Goal: Task Accomplishment & Management: Manage account settings

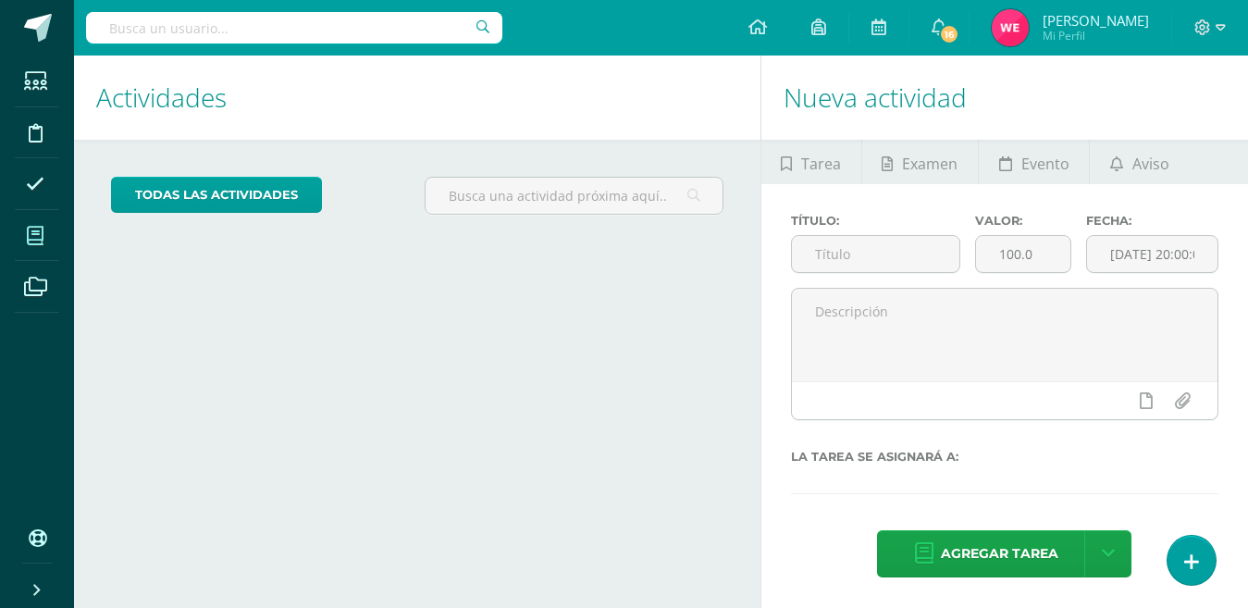
click at [30, 237] on icon at bounding box center [35, 236] width 17 height 18
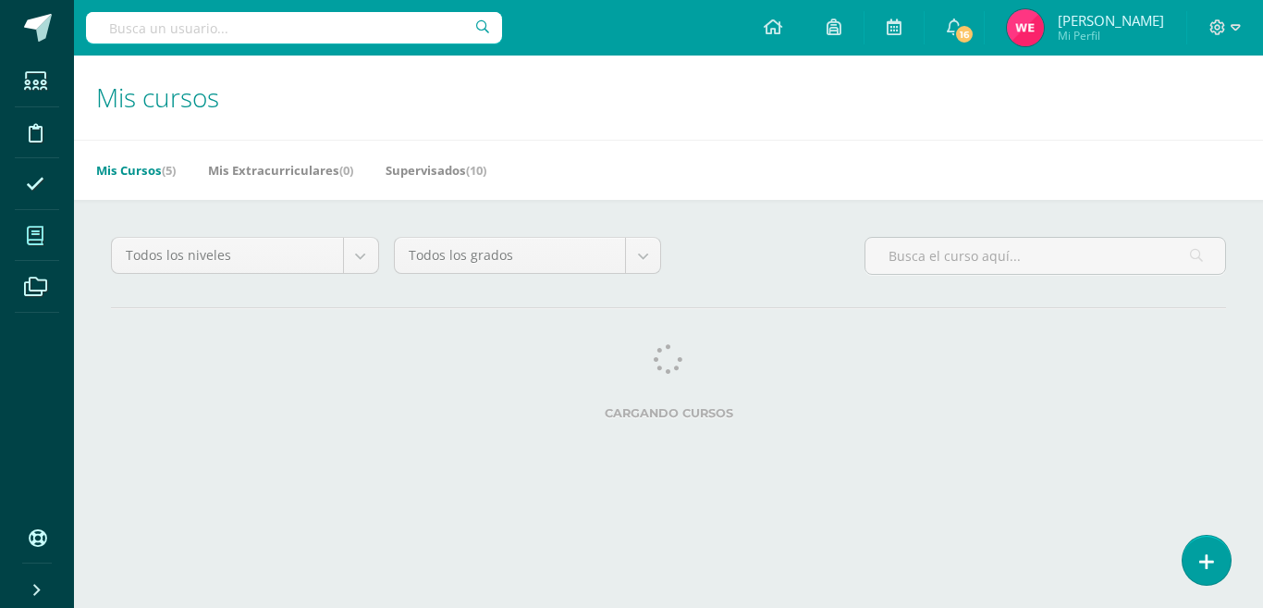
click at [33, 233] on icon at bounding box center [35, 236] width 17 height 18
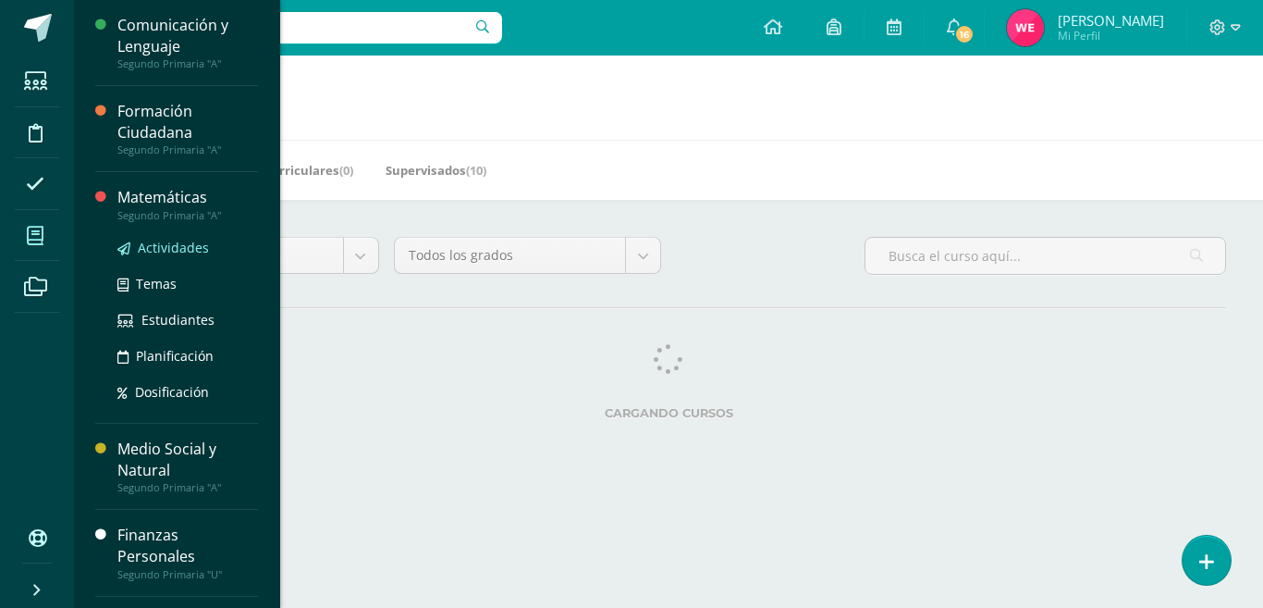
click at [186, 240] on span "Actividades" at bounding box center [173, 248] width 71 height 18
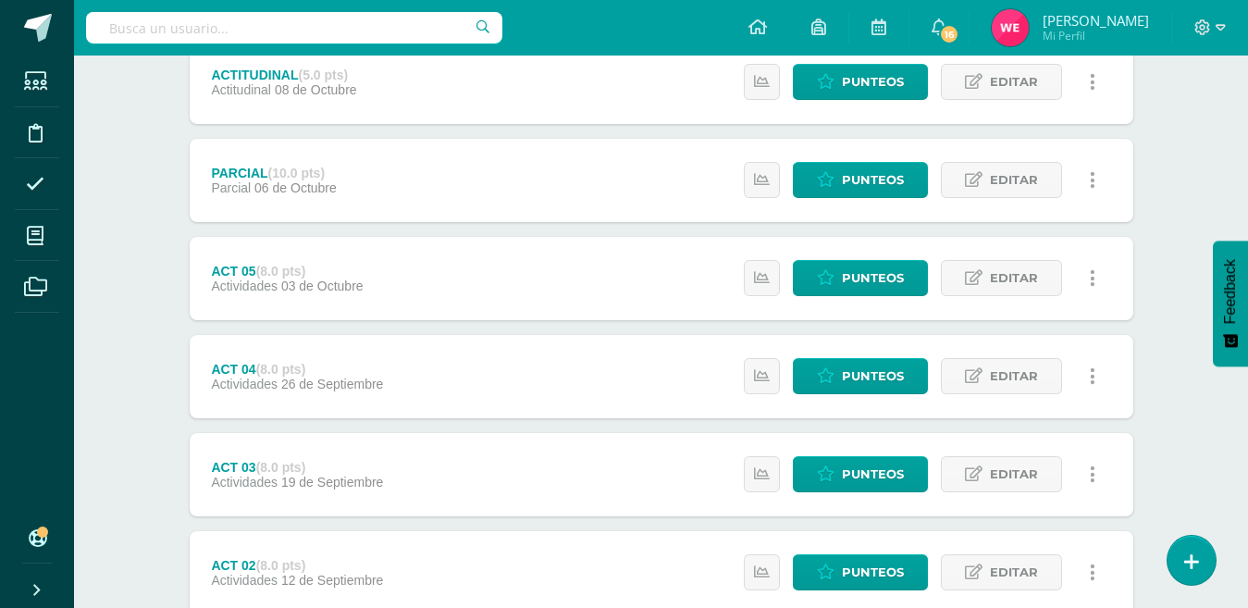
scroll to position [647, 0]
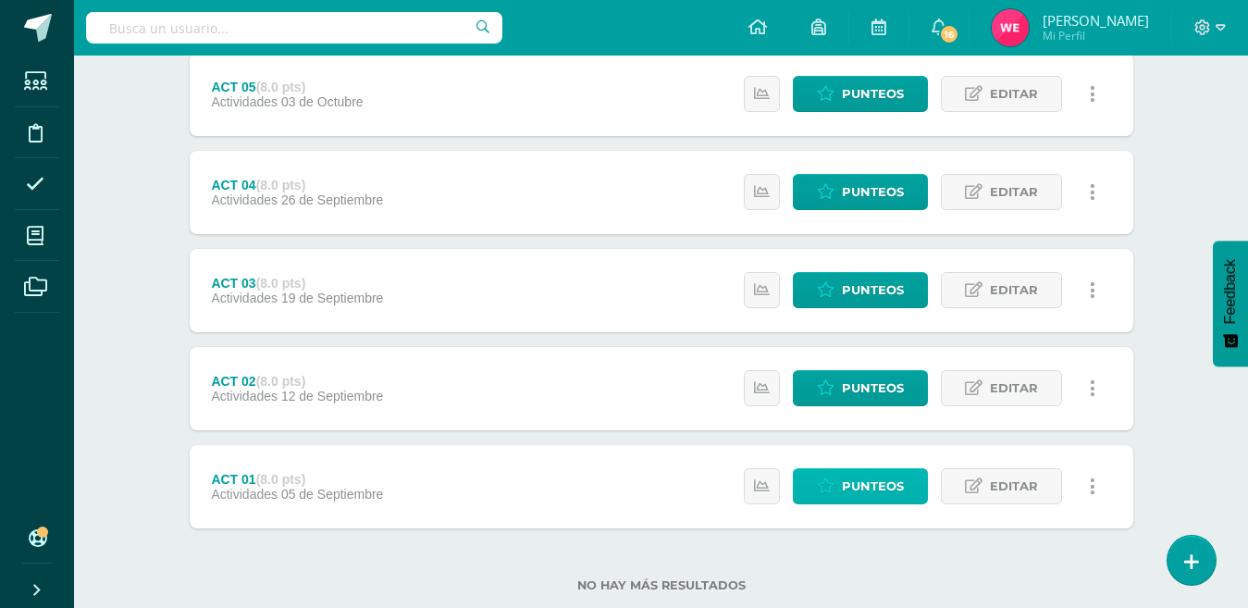
click at [843, 475] on span "Punteos" at bounding box center [873, 486] width 62 height 34
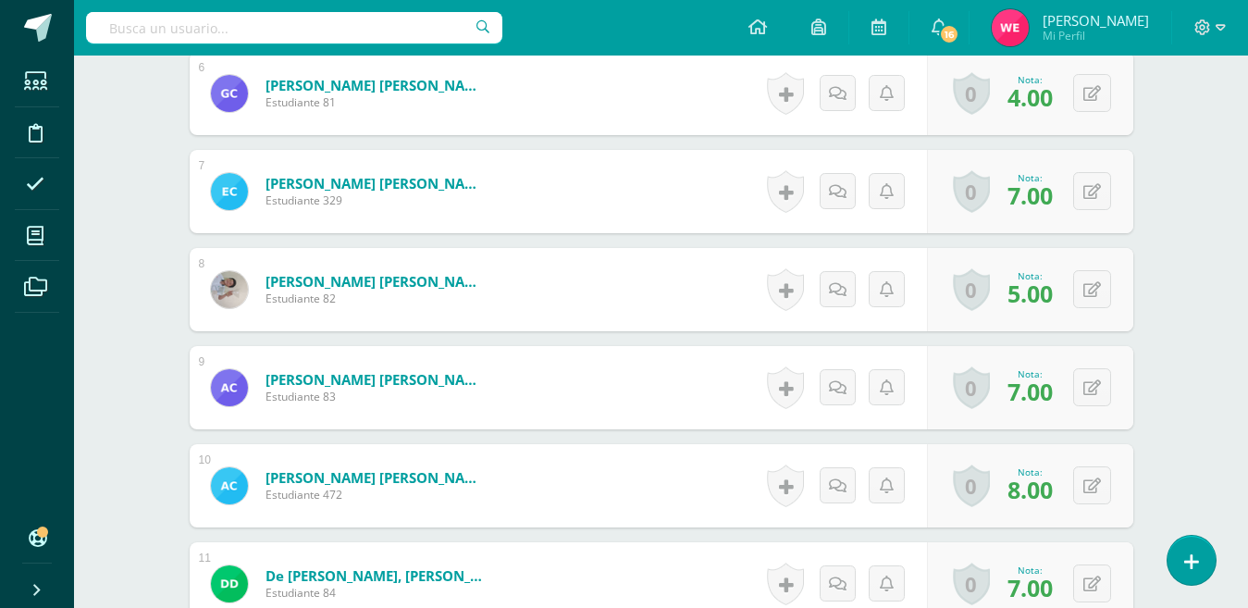
scroll to position [1166, 0]
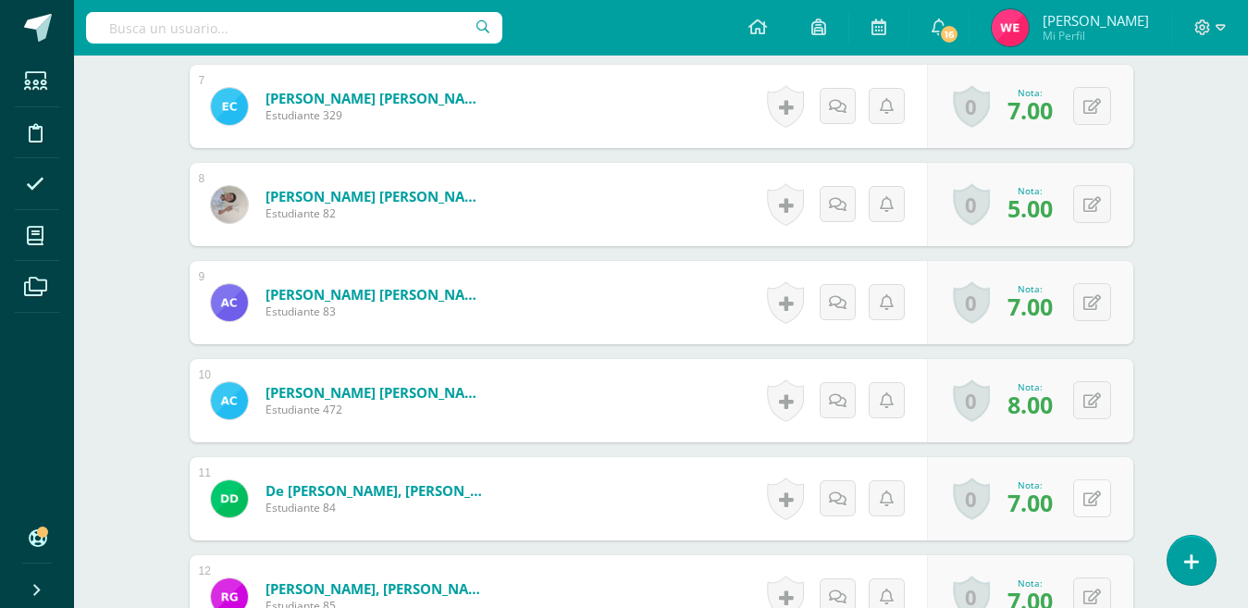
click at [1101, 486] on button at bounding box center [1092, 498] width 38 height 38
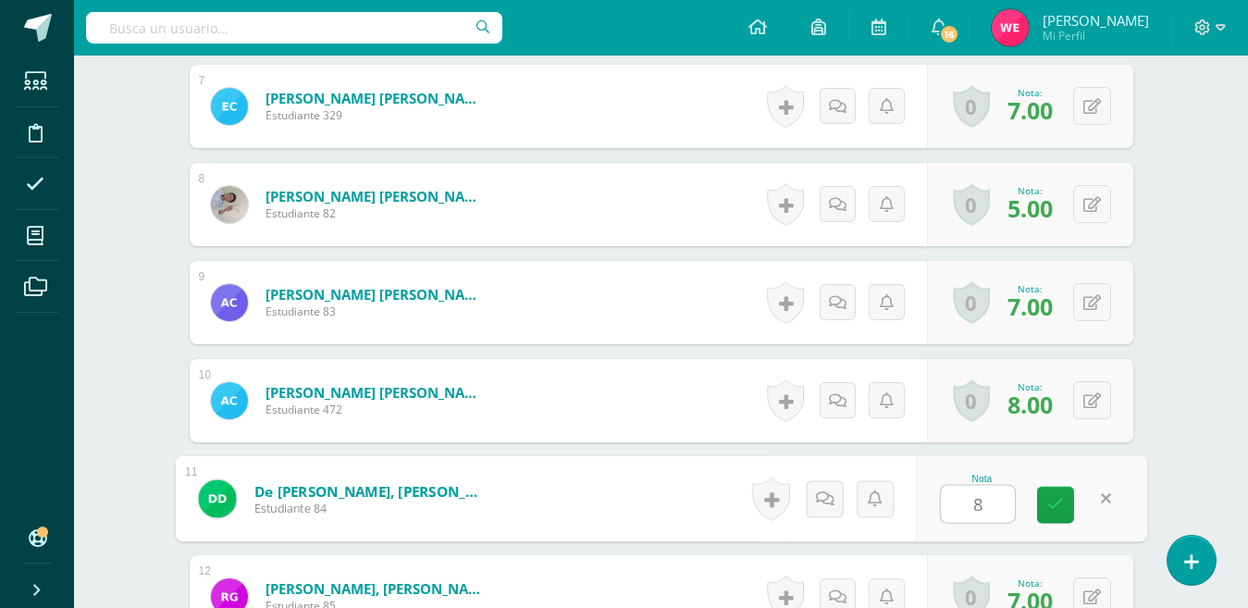
type input "8"
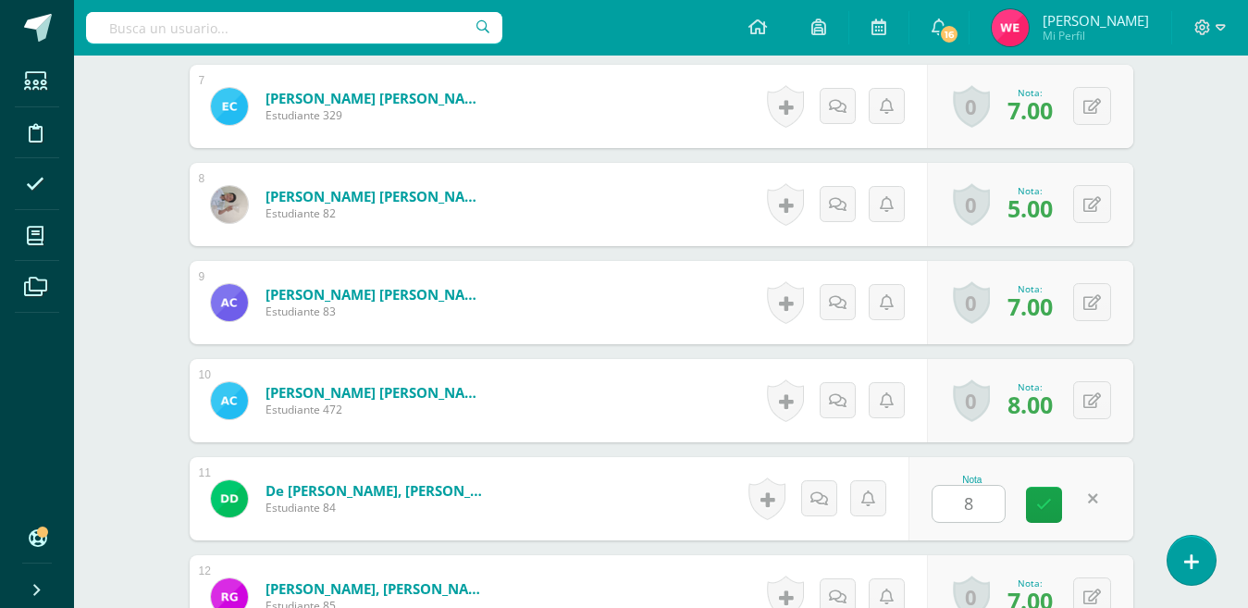
click at [1174, 412] on div "Matemáticas Segundo Primaria "A" Herramientas Detalle de asistencias Actividad …" at bounding box center [661, 65] width 1174 height 2353
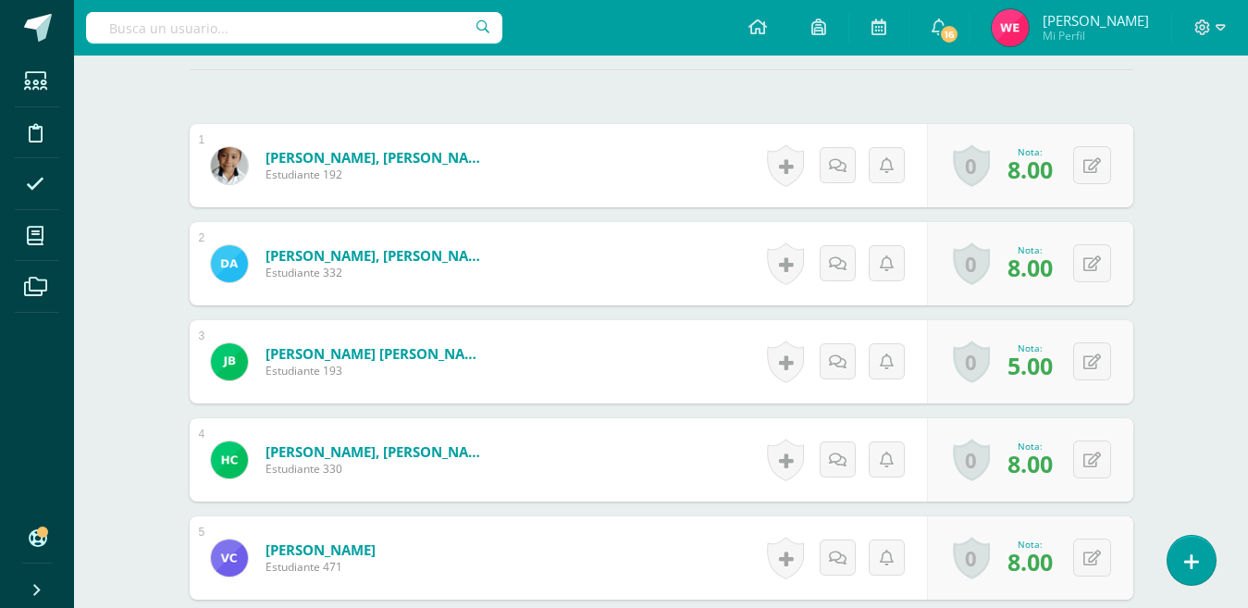
scroll to position [149, 0]
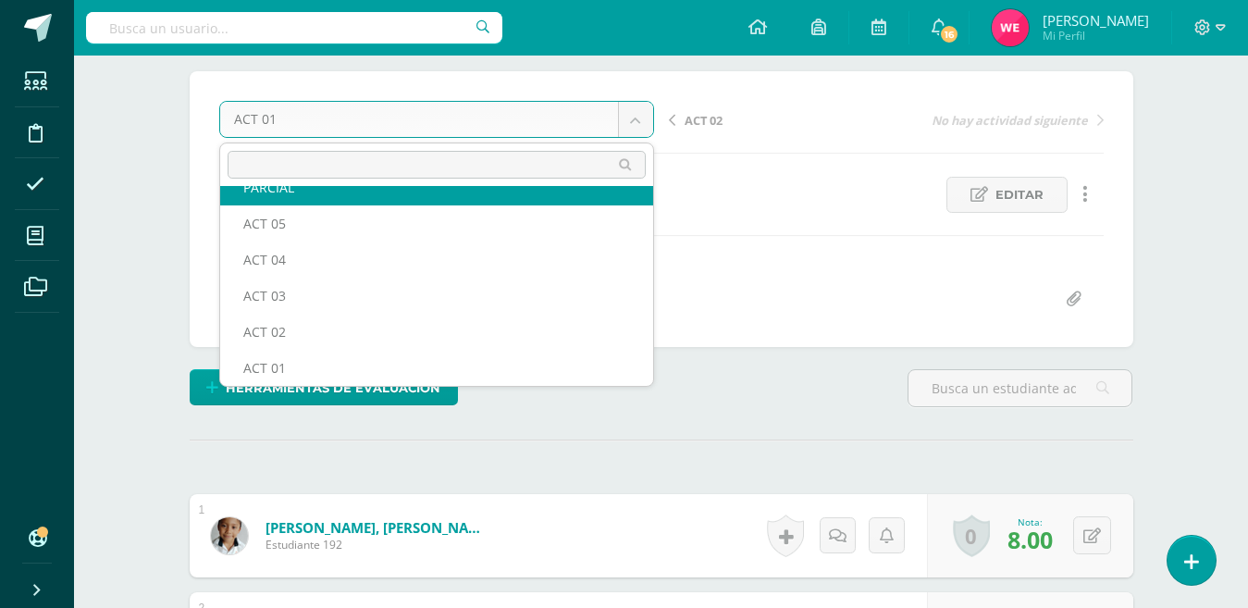
scroll to position [116, 0]
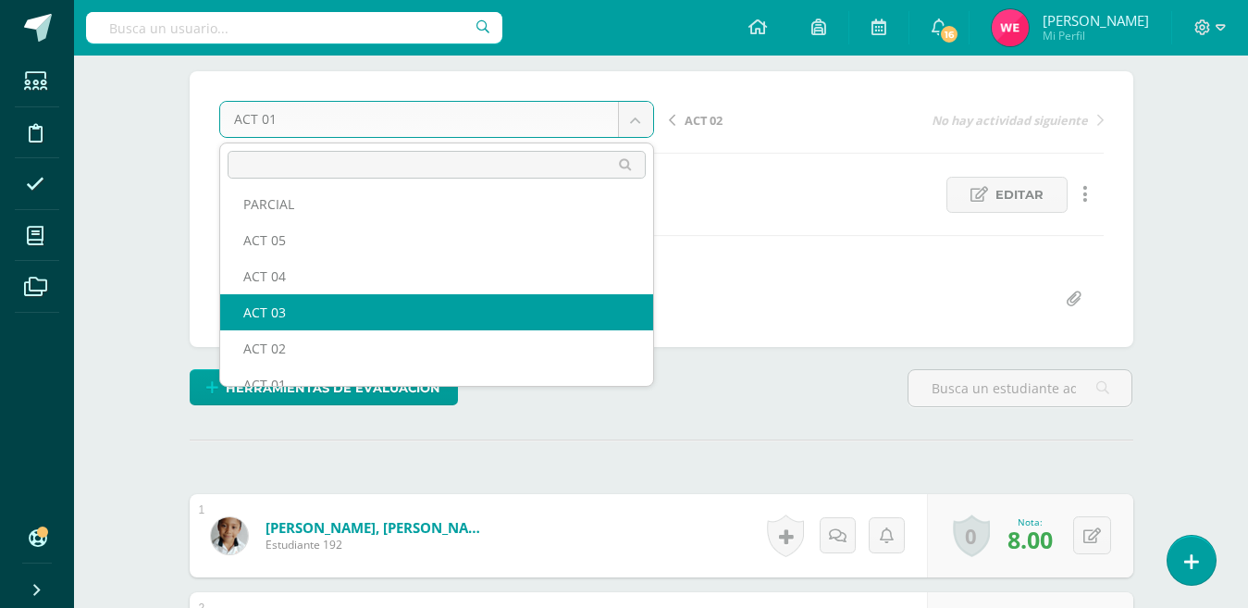
select select "/dashboard/teacher/grade-activity/123235/"
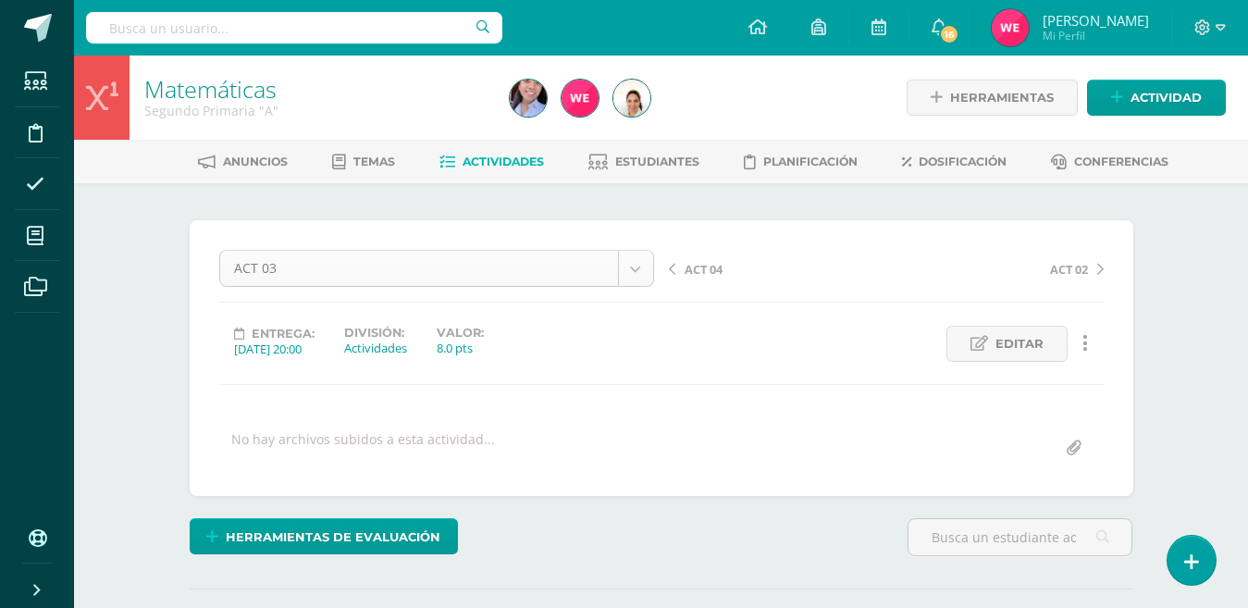
click at [646, 279] on body "Estudiantes Disciplina Asistencia Mis cursos Archivos Soporte Ayuda Reportar un…" at bounding box center [624, 366] width 1248 height 732
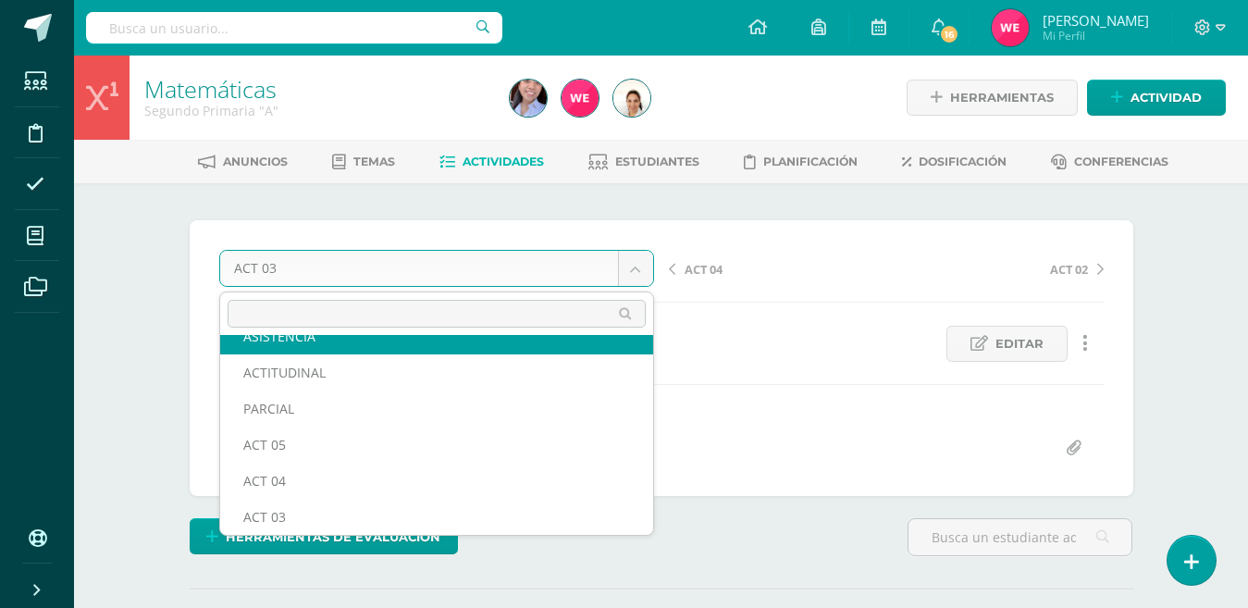
scroll to position [43, 0]
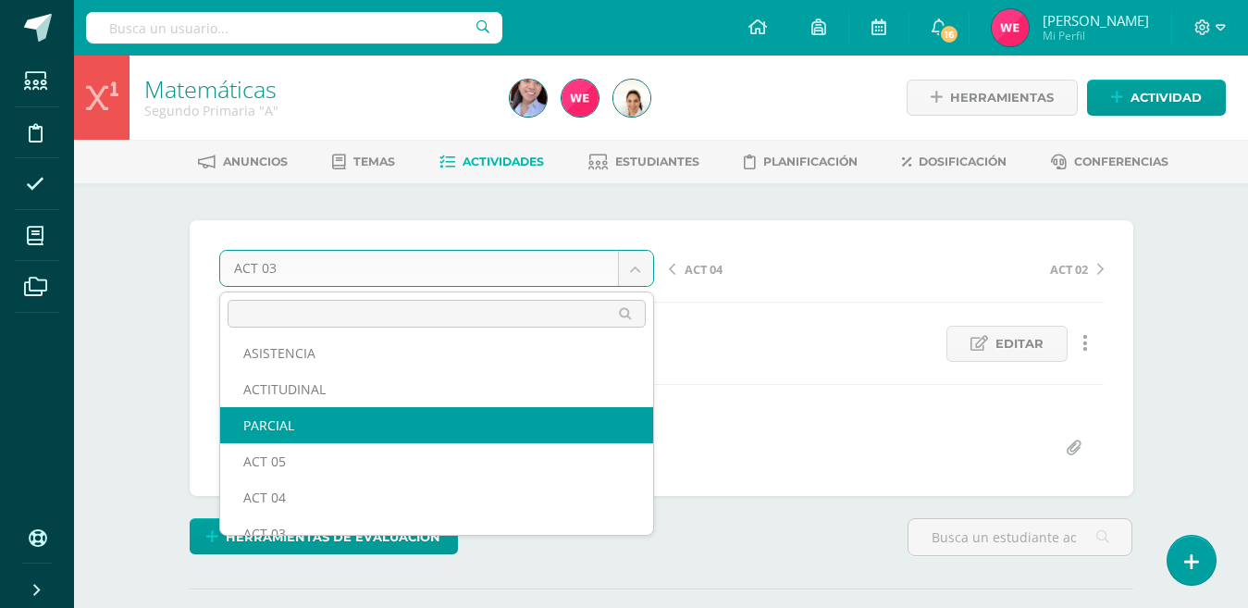
select select "/dashboard/teacher/grade-activity/123246/"
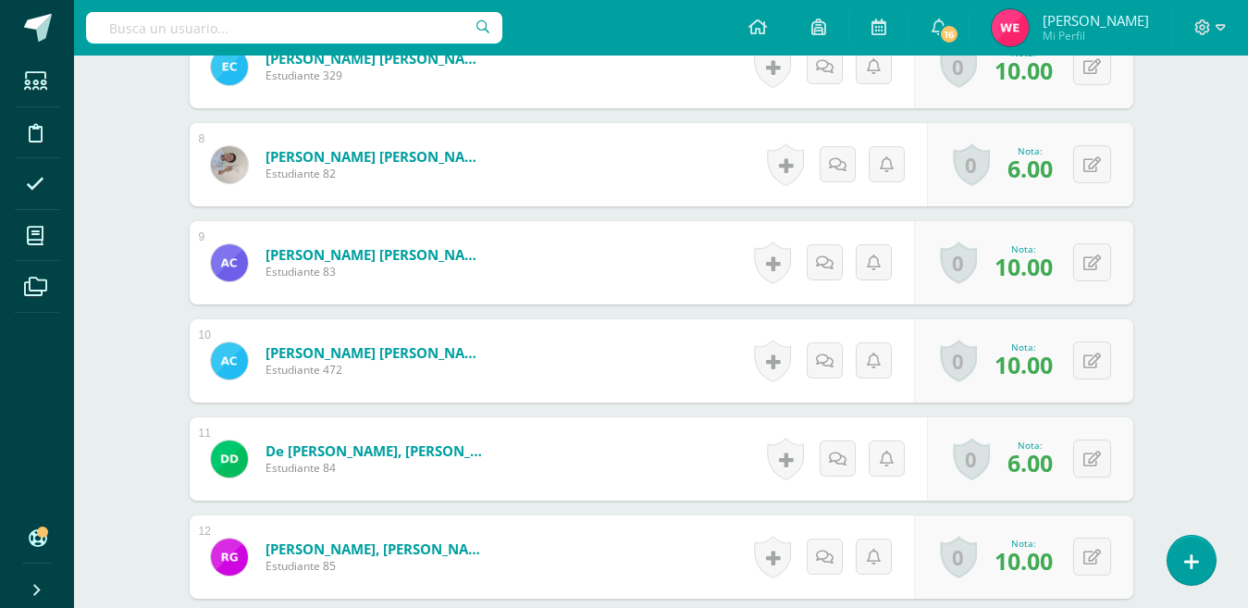
scroll to position [1207, 0]
click at [1093, 473] on button at bounding box center [1092, 457] width 38 height 38
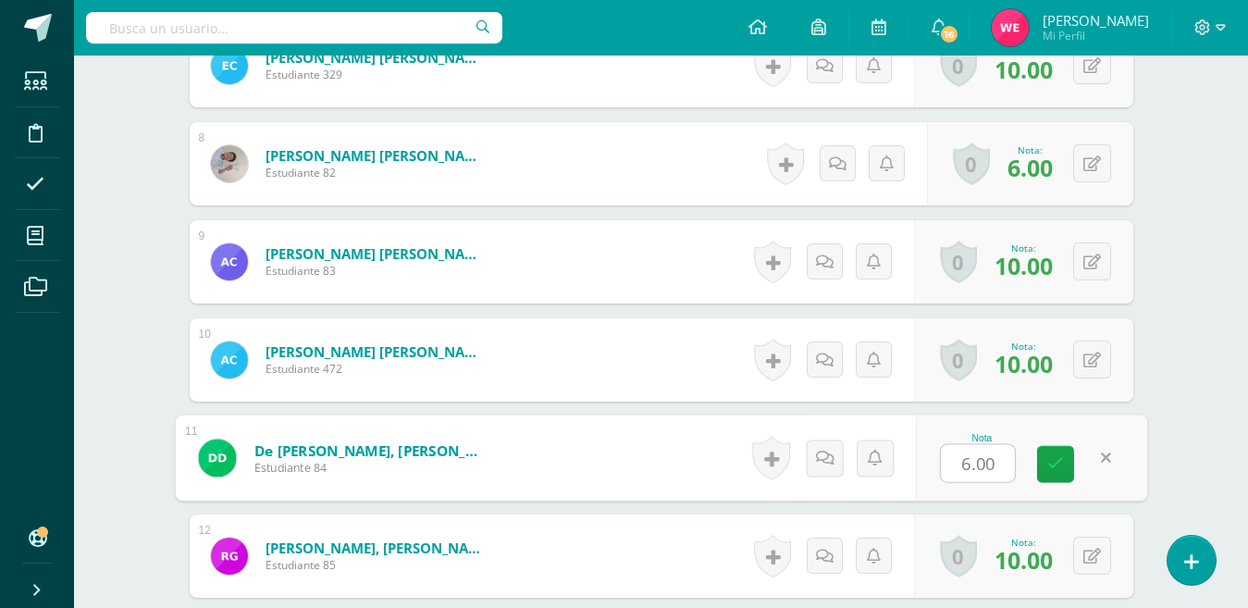
type input "9"
click at [1054, 460] on icon at bounding box center [1055, 464] width 17 height 16
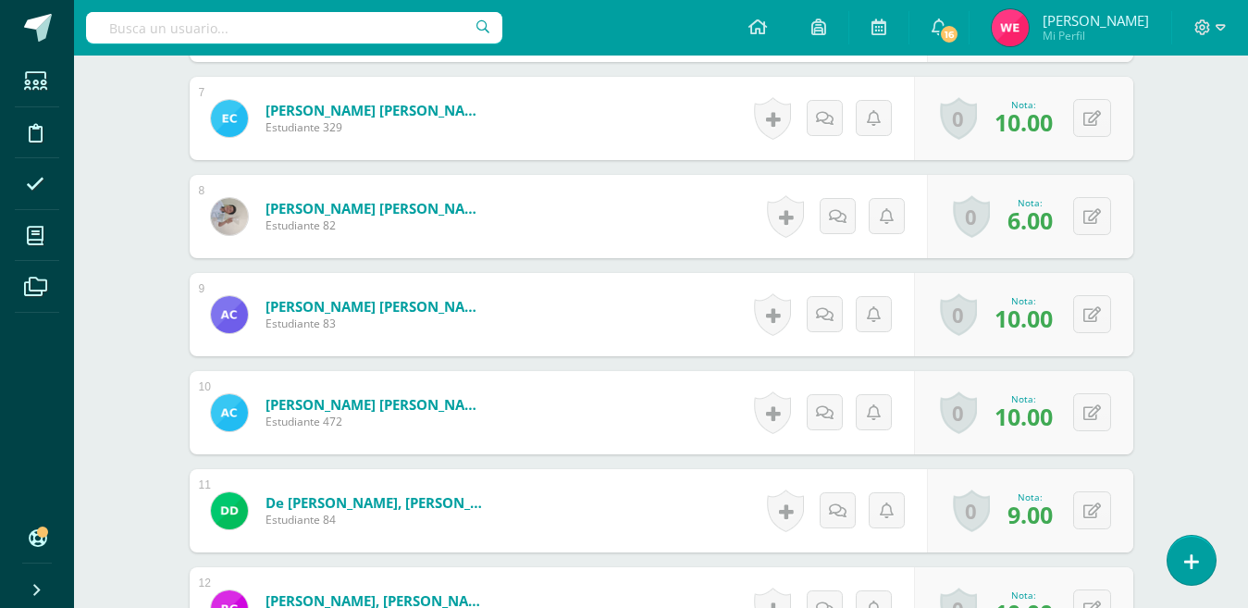
scroll to position [929, 0]
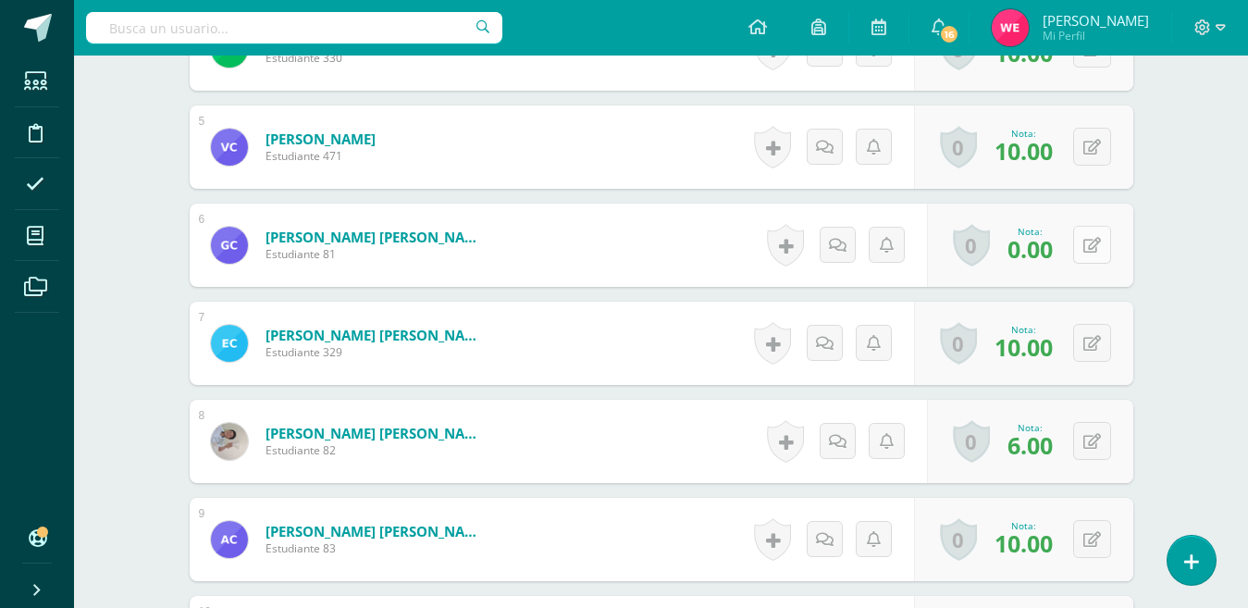
click at [1090, 238] on icon at bounding box center [1092, 246] width 18 height 16
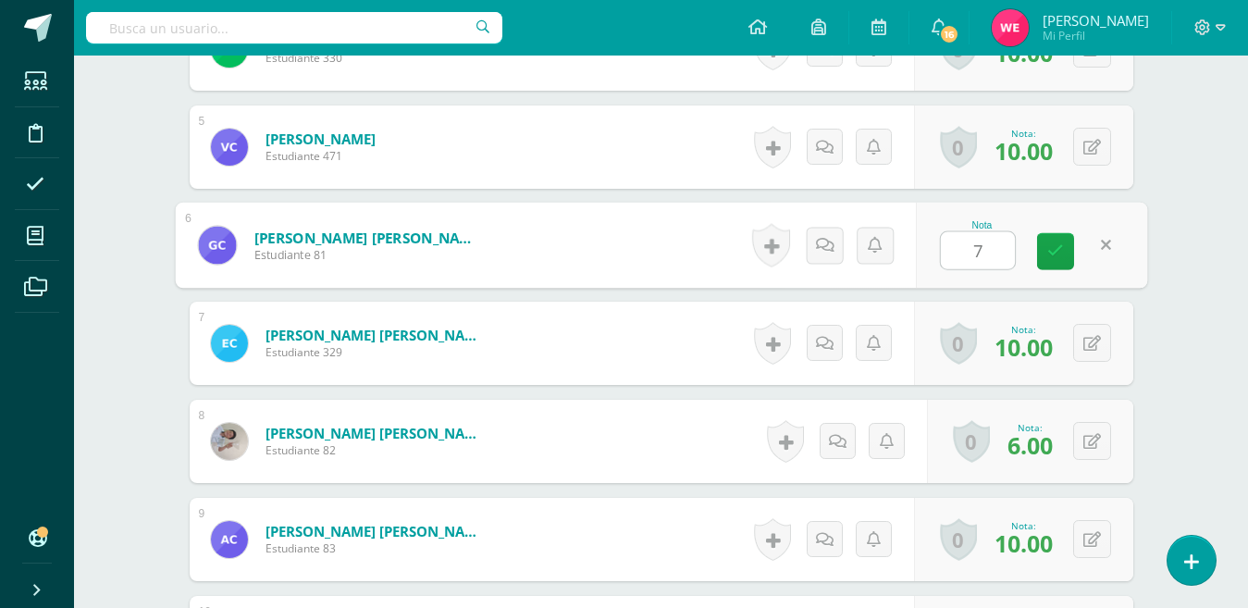
type input "7"
click at [1156, 305] on div "¿Estás seguro que quieres eliminar esta actividad? Esto borrará la actividad y …" at bounding box center [661, 366] width 1017 height 2225
